Goal: Task Accomplishment & Management: Manage account settings

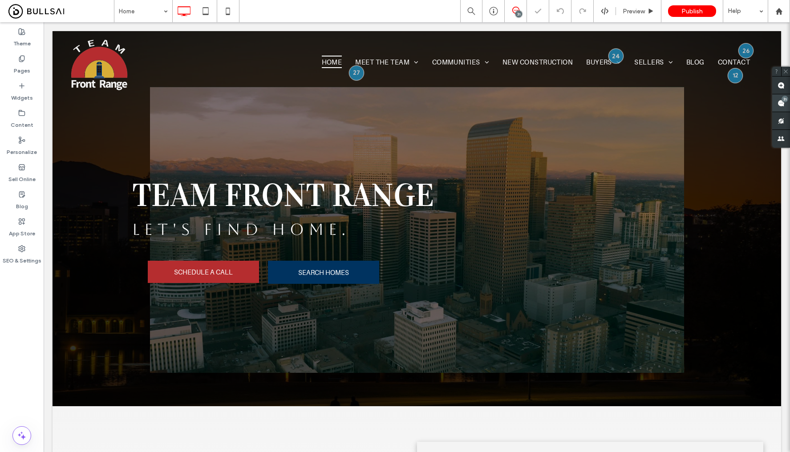
click at [786, 102] on span at bounding box center [781, 102] width 18 height 17
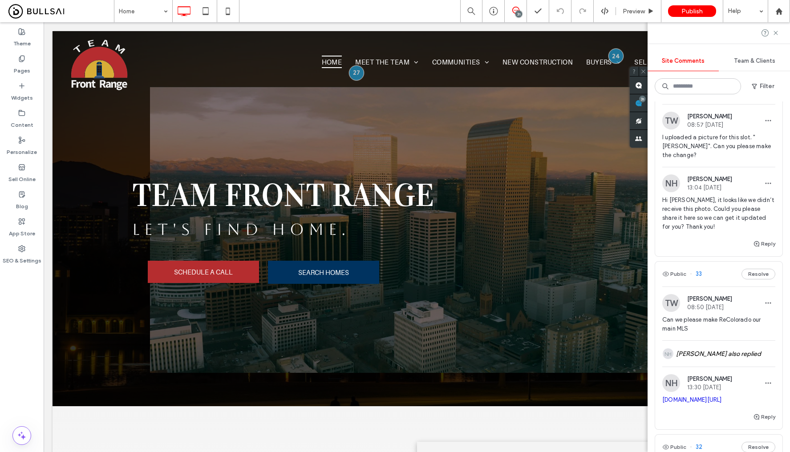
scroll to position [30, 0]
click at [704, 354] on div "NH [PERSON_NAME] also replied" at bounding box center [718, 353] width 113 height 26
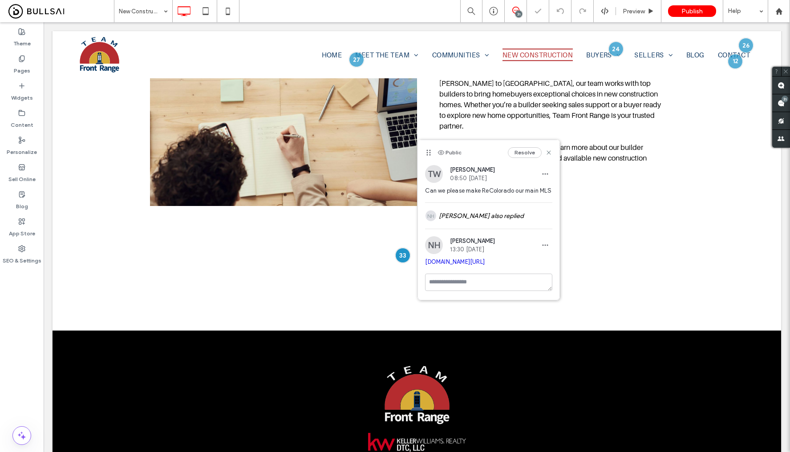
scroll to position [827, 0]
click at [782, 103] on use at bounding box center [780, 103] width 7 height 7
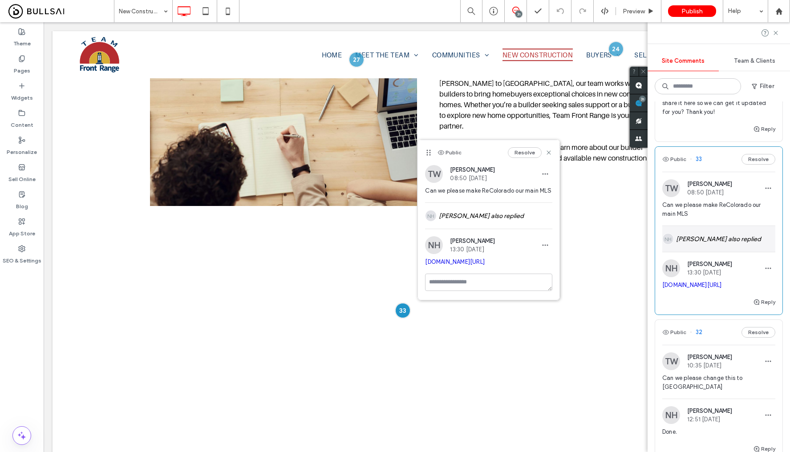
scroll to position [164, 0]
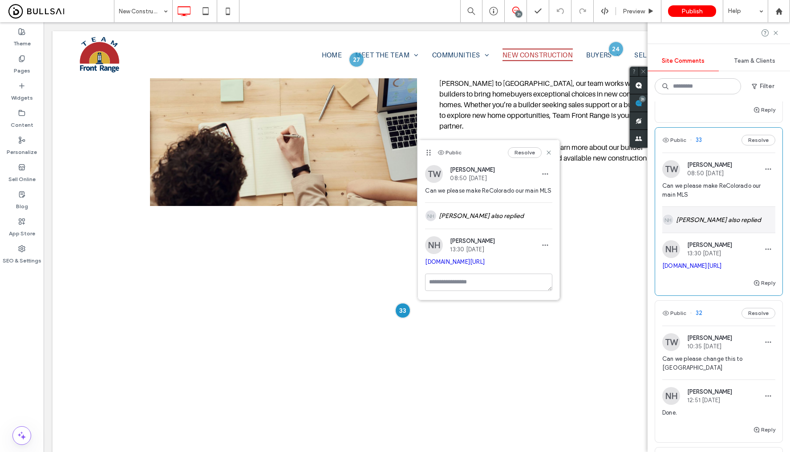
click at [717, 220] on div "NH [PERSON_NAME] also replied" at bounding box center [718, 220] width 113 height 26
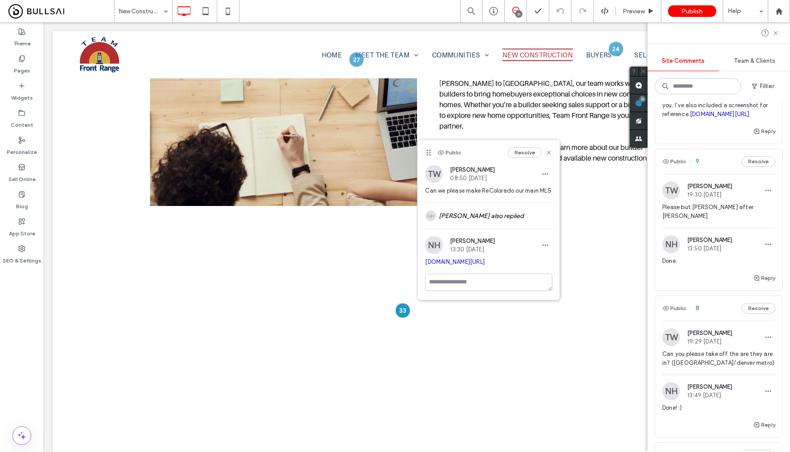
scroll to position [3532, 0]
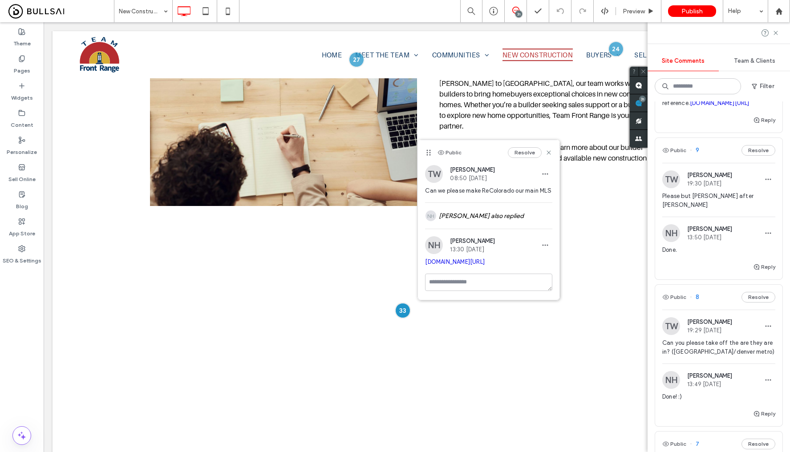
click at [734, 210] on span "Please but [PERSON_NAME] after [PERSON_NAME]" at bounding box center [718, 201] width 113 height 18
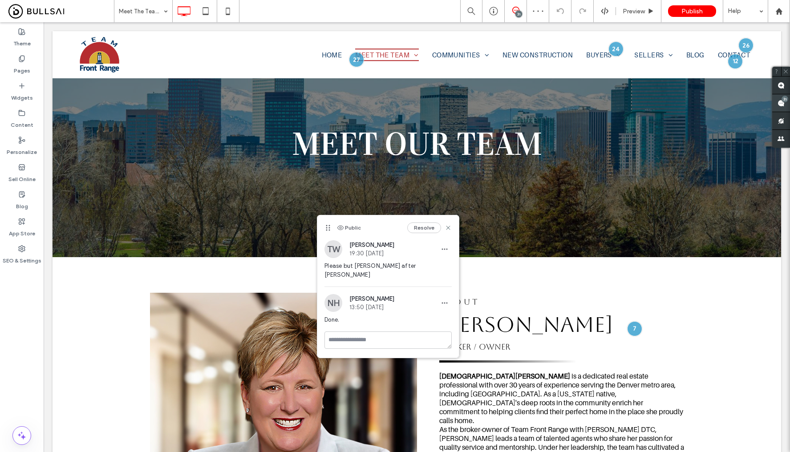
scroll to position [628, 0]
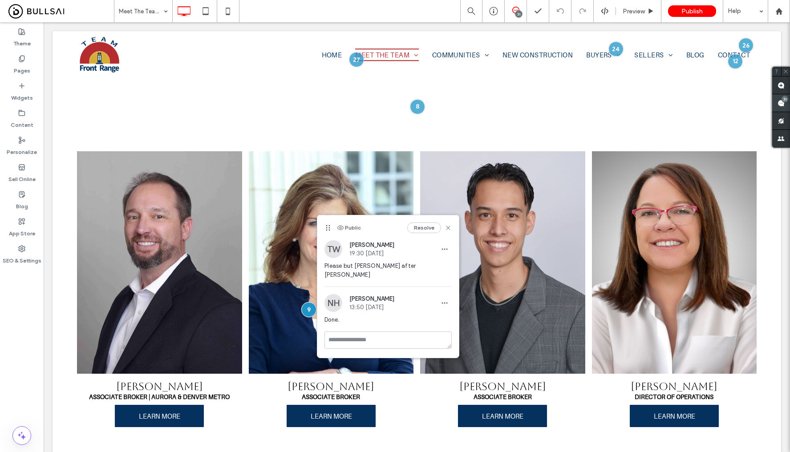
click at [784, 106] on span at bounding box center [781, 102] width 18 height 17
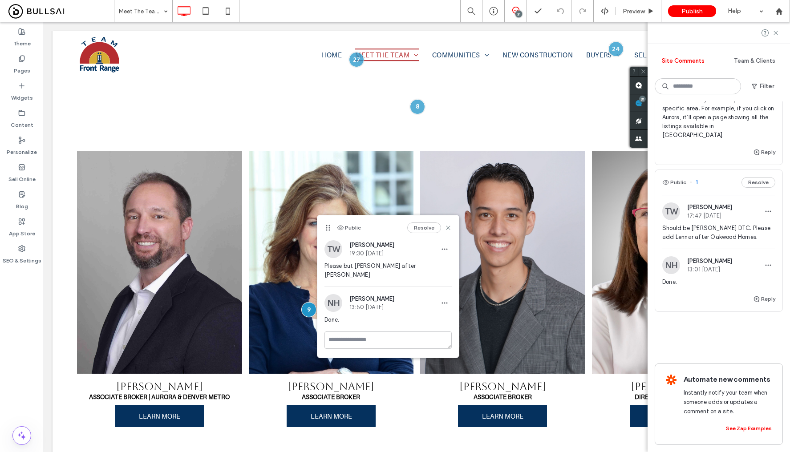
scroll to position [4615, 0]
click at [737, 224] on span "Should be [PERSON_NAME] DTC. Please add Lennar after Oakwood Homes." at bounding box center [718, 233] width 113 height 18
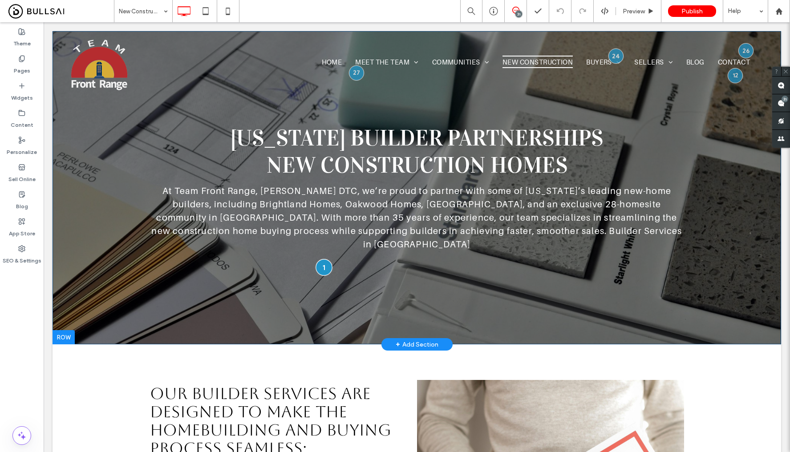
click at [319, 259] on div at bounding box center [323, 267] width 16 height 16
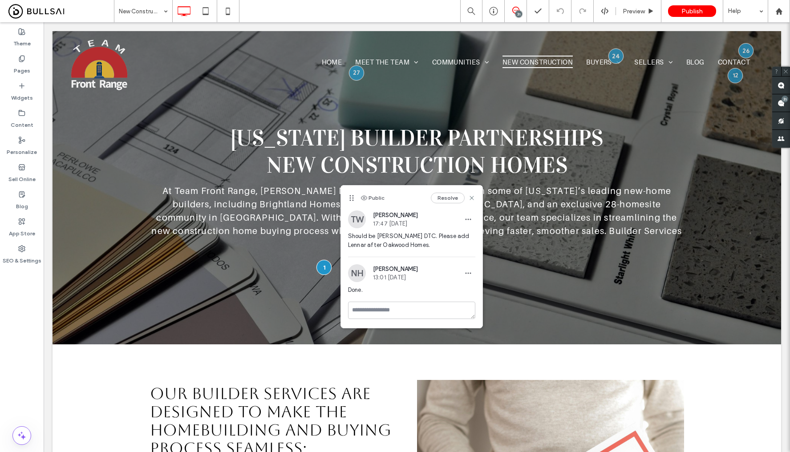
drag, startPoint x: 397, startPoint y: 198, endPoint x: 435, endPoint y: 255, distance: 69.1
click at [435, 255] on div "Public Resolve TW [PERSON_NAME] 17:47 [DATE] Should be [PERSON_NAME] DTC. Pleas…" at bounding box center [411, 256] width 141 height 142
click at [411, 197] on div "Public Resolve" at bounding box center [411, 197] width 141 height 25
drag, startPoint x: 411, startPoint y: 197, endPoint x: 392, endPoint y: 195, distance: 18.7
click at [392, 195] on div "Public Resolve" at bounding box center [411, 197] width 141 height 25
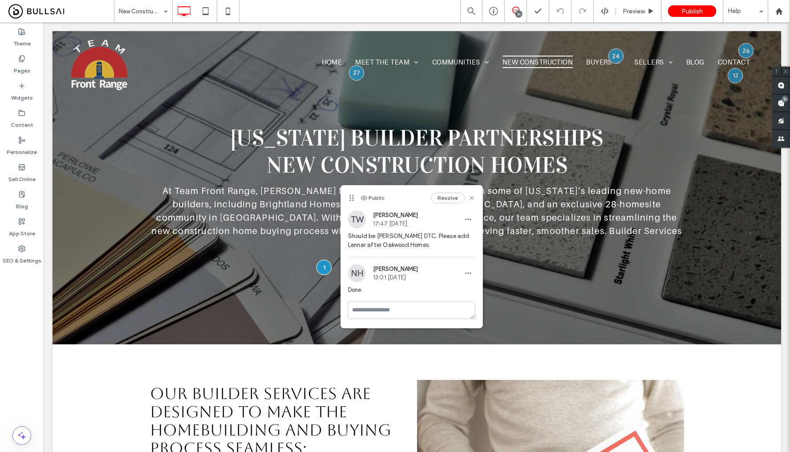
drag, startPoint x: 400, startPoint y: 192, endPoint x: 435, endPoint y: 205, distance: 38.0
click at [435, 205] on div "Public Resolve" at bounding box center [411, 197] width 141 height 25
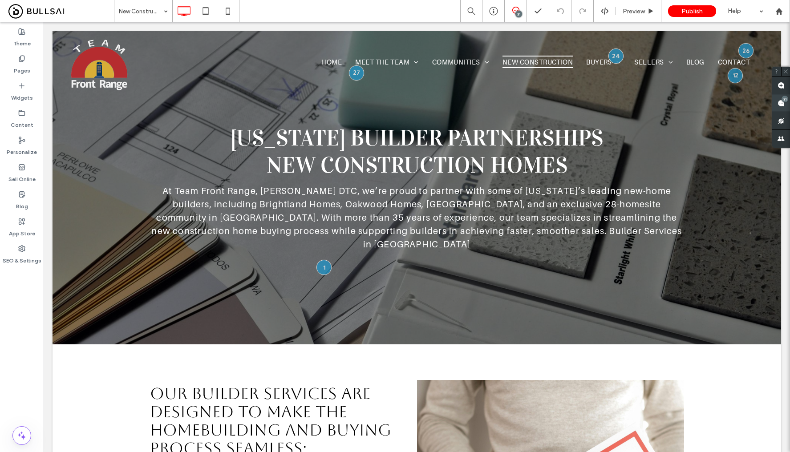
click at [784, 102] on span at bounding box center [781, 102] width 18 height 17
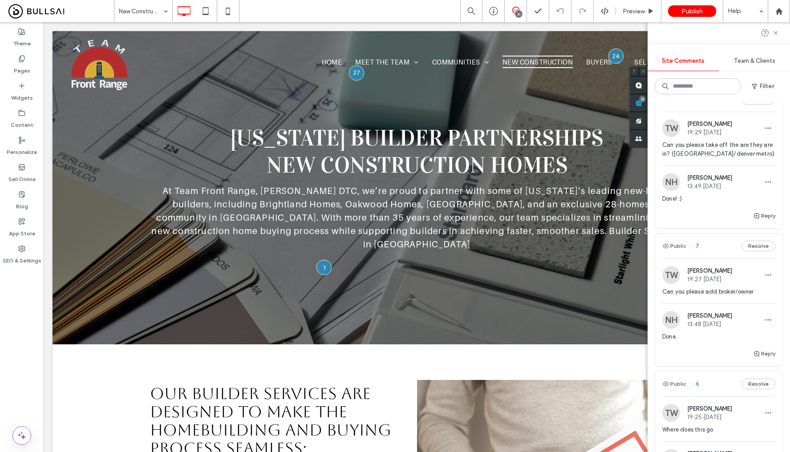
scroll to position [3648, 0]
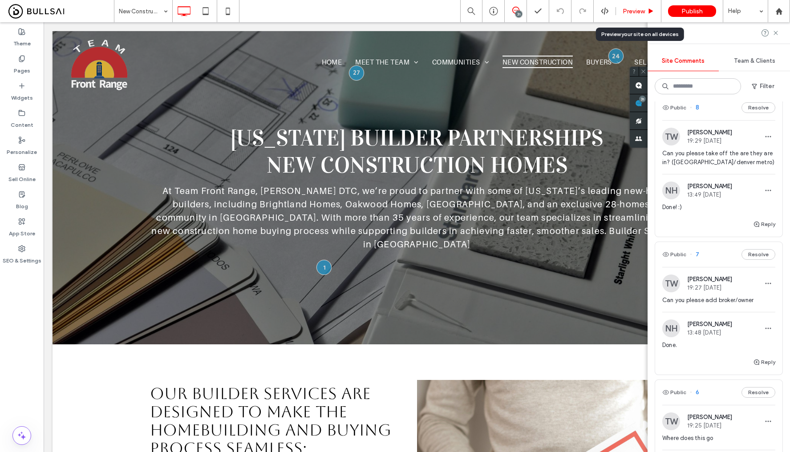
click at [634, 11] on span "Preview" at bounding box center [633, 12] width 22 height 8
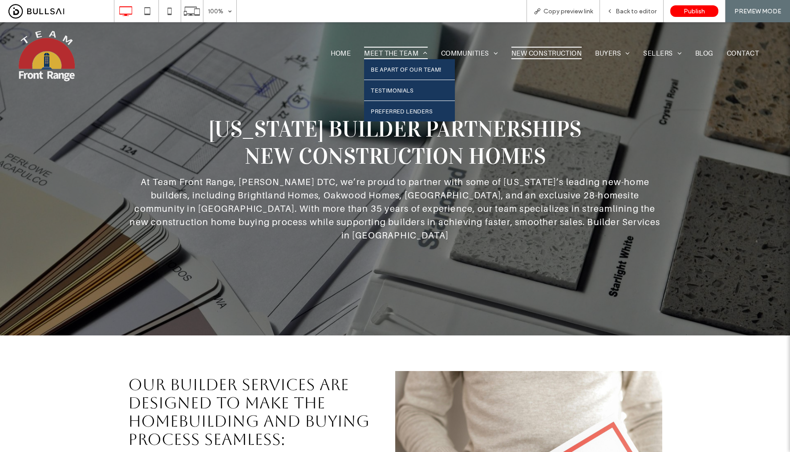
click at [386, 53] on span "Meet The Team" at bounding box center [395, 53] width 63 height 12
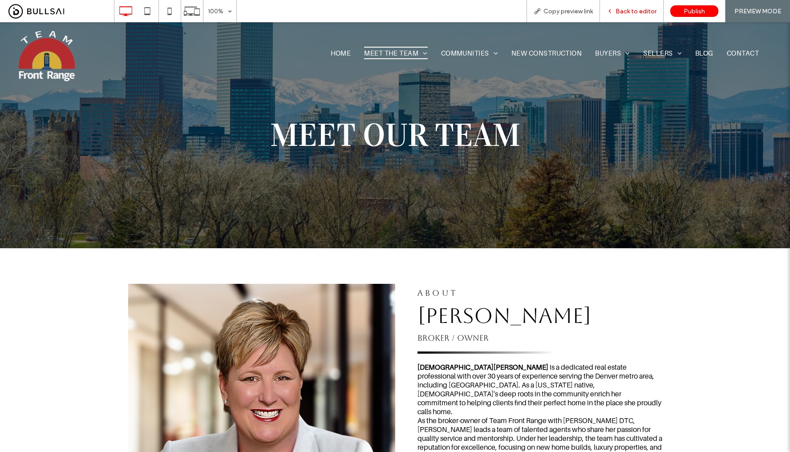
click at [633, 11] on span "Back to editor" at bounding box center [635, 12] width 41 height 8
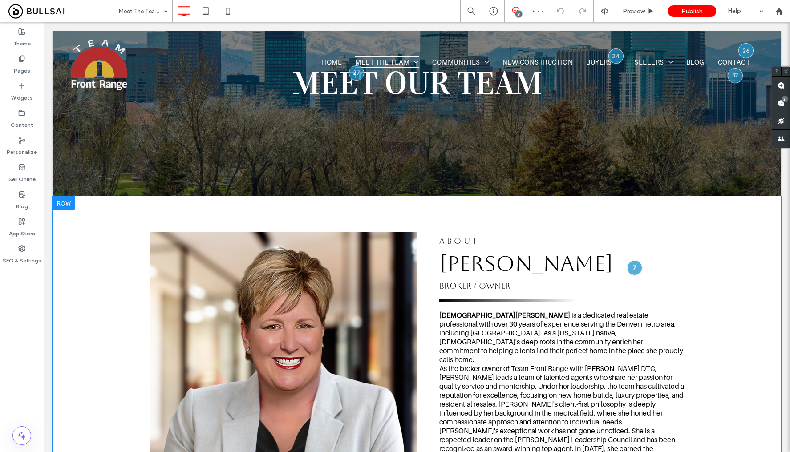
scroll to position [210, 0]
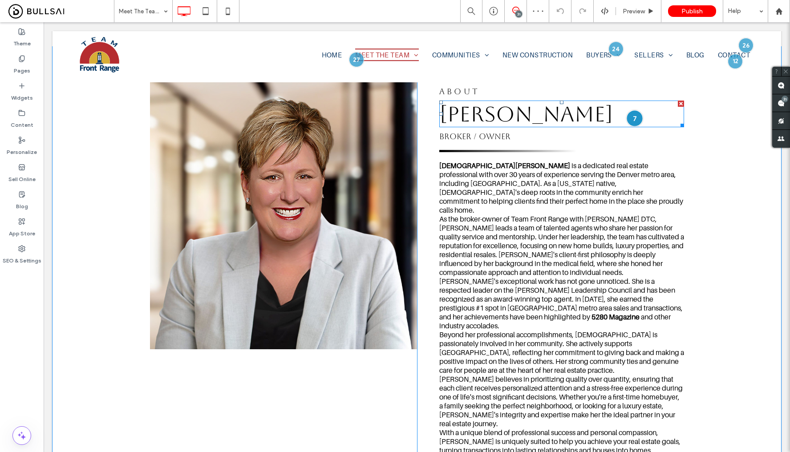
click at [628, 120] on div at bounding box center [634, 118] width 16 height 16
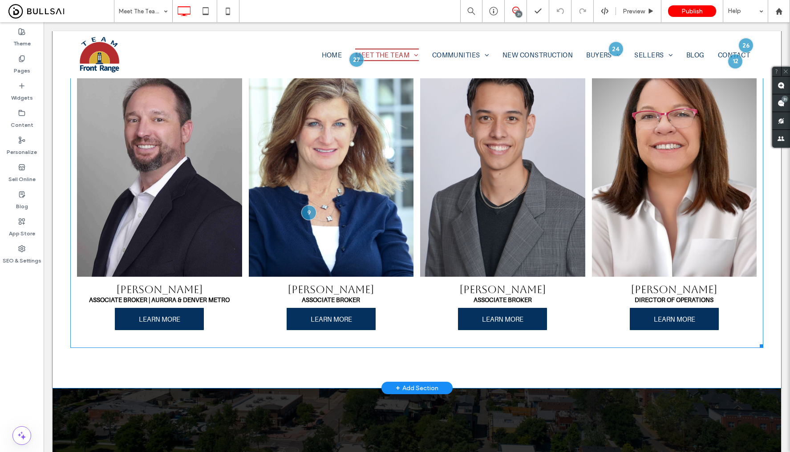
scroll to position [726, 0]
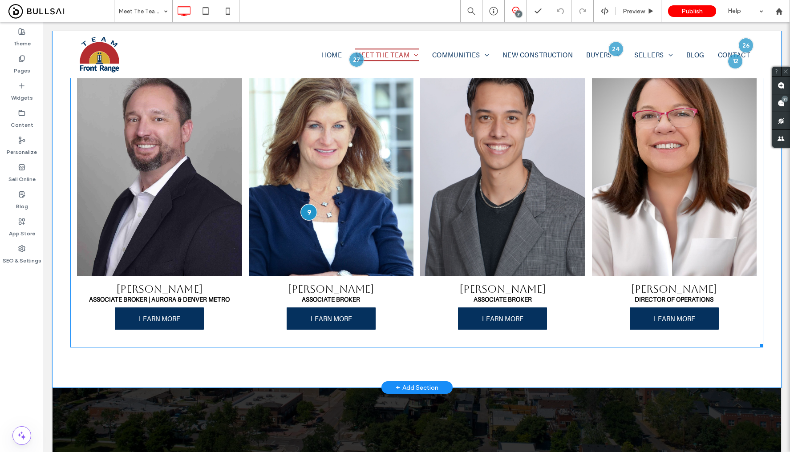
click at [306, 204] on div at bounding box center [308, 212] width 16 height 16
